Goal: Find specific page/section: Find specific page/section

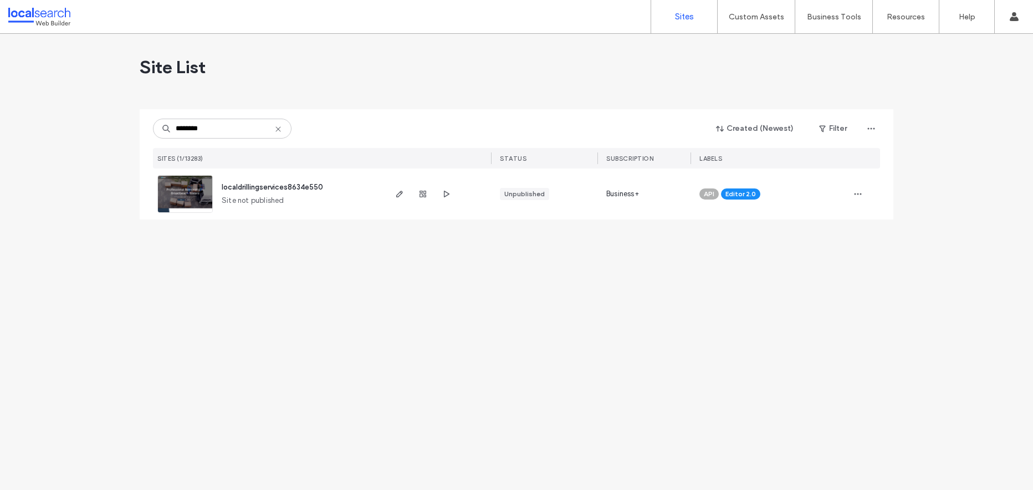
type input "********"
click at [178, 190] on img at bounding box center [185, 213] width 54 height 75
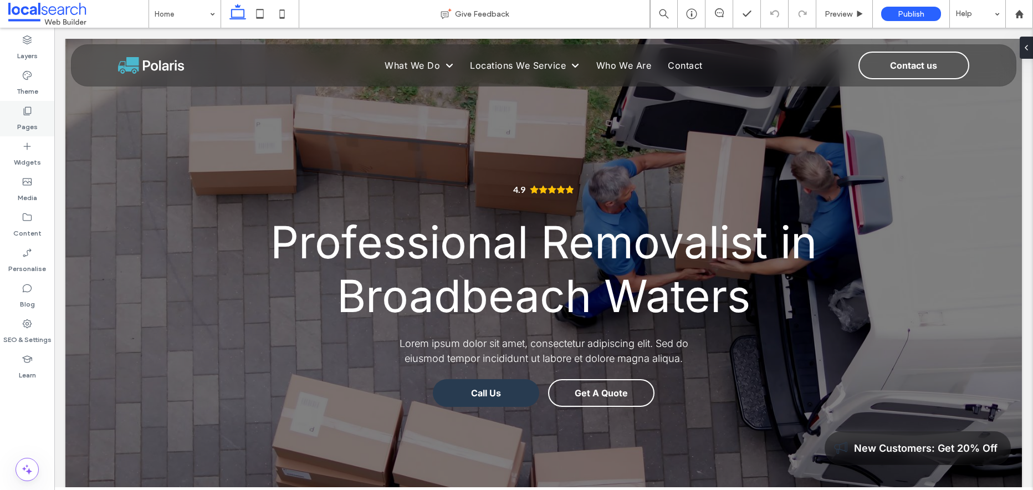
click at [28, 110] on icon at bounding box center [27, 110] width 11 height 11
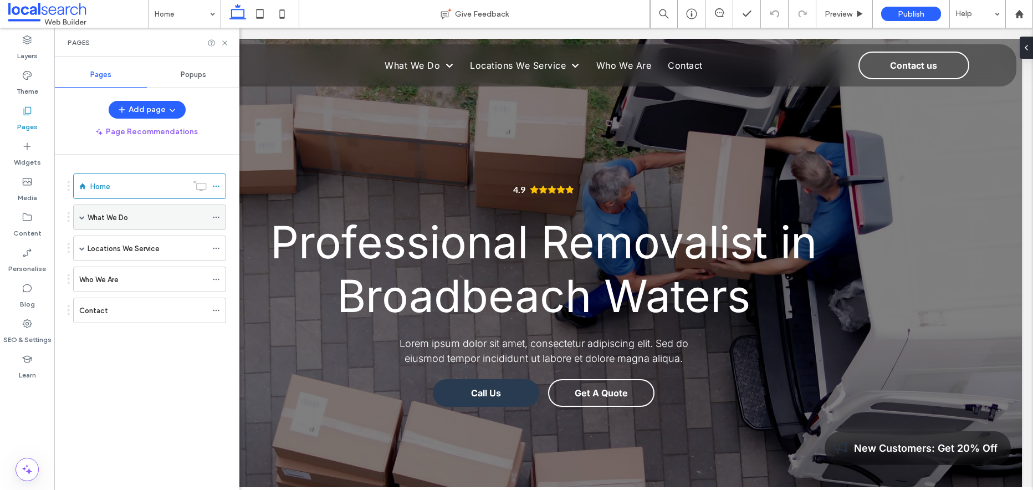
click at [79, 216] on span at bounding box center [82, 217] width 6 height 6
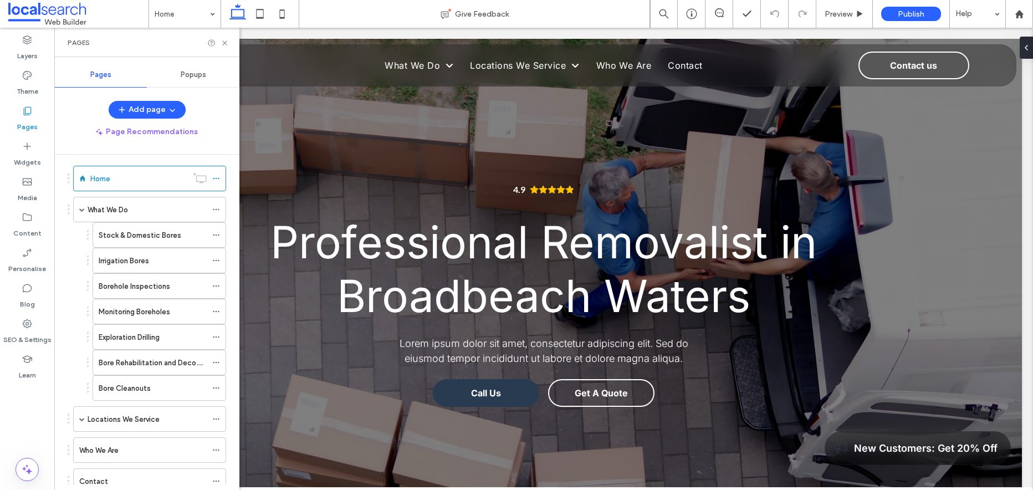
scroll to position [6, 0]
click at [161, 212] on div "What We Do" at bounding box center [147, 212] width 119 height 12
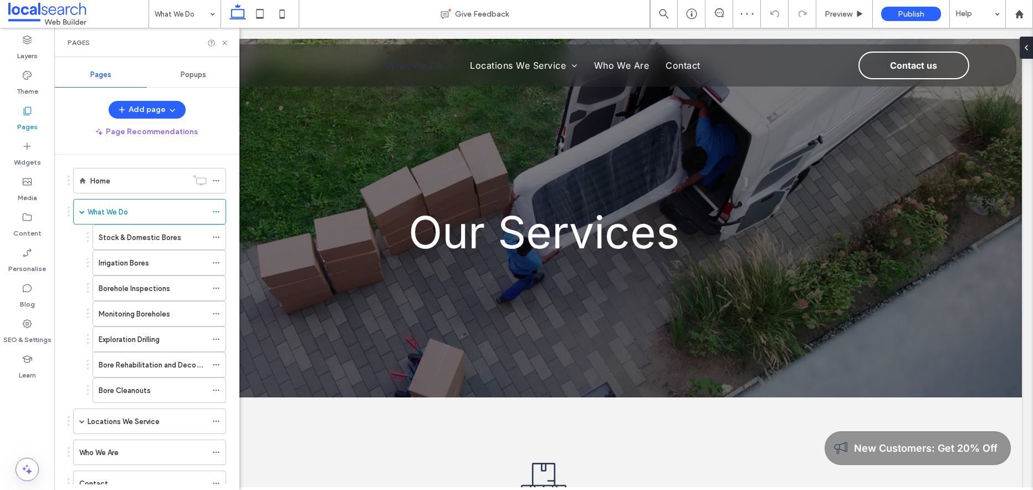
click at [71, 269] on div "Stock & Domestic Bores Irrigation Bores Borehole Inspections Monitoring Borehol…" at bounding box center [147, 313] width 158 height 178
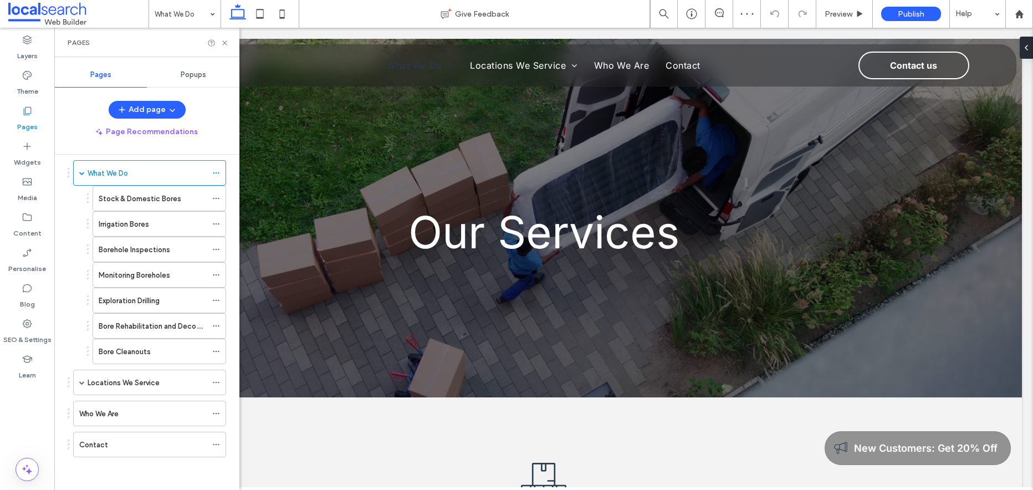
scroll to position [45, 0]
click at [81, 381] on span at bounding box center [82, 382] width 6 height 6
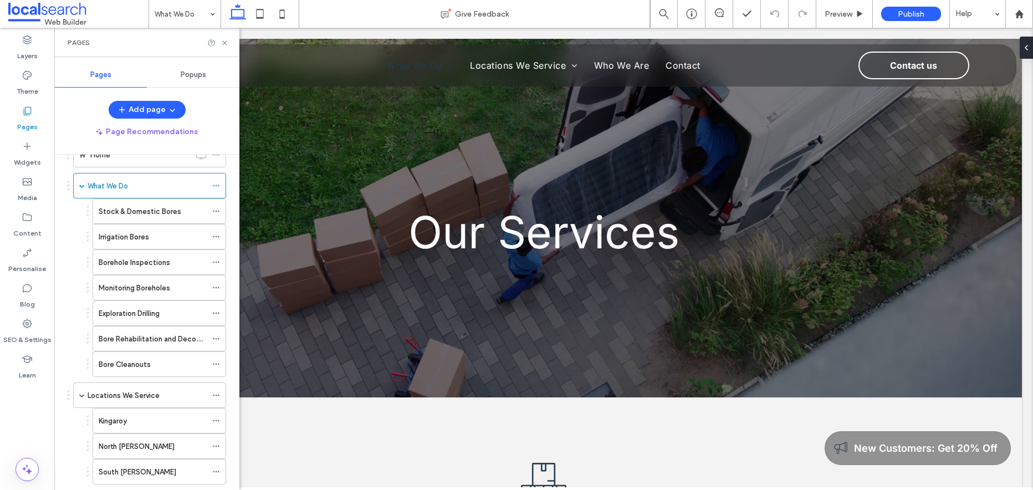
click at [74, 254] on div "Stock & Domestic Bores Irrigation Bores Borehole Inspections Monitoring Borehol…" at bounding box center [147, 287] width 158 height 178
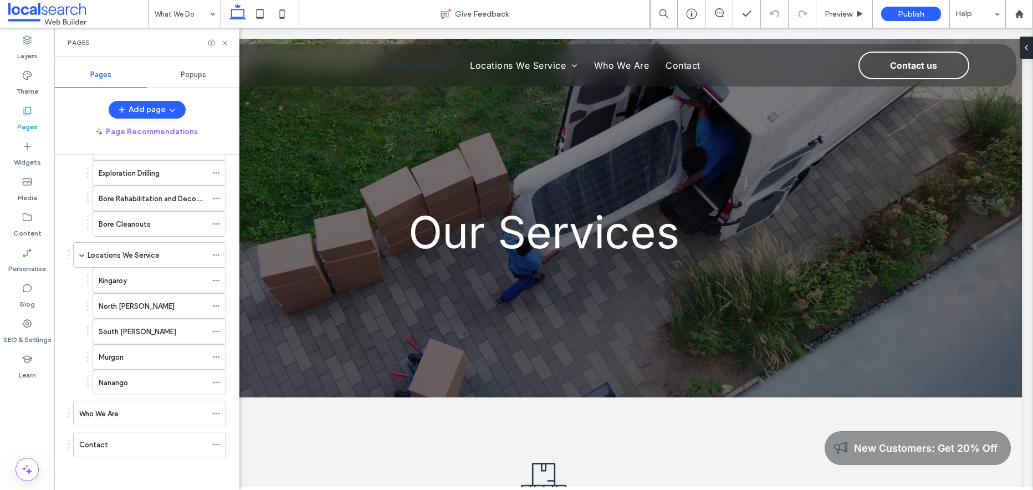
scroll to position [172, 0]
